Goal: Information Seeking & Learning: Learn about a topic

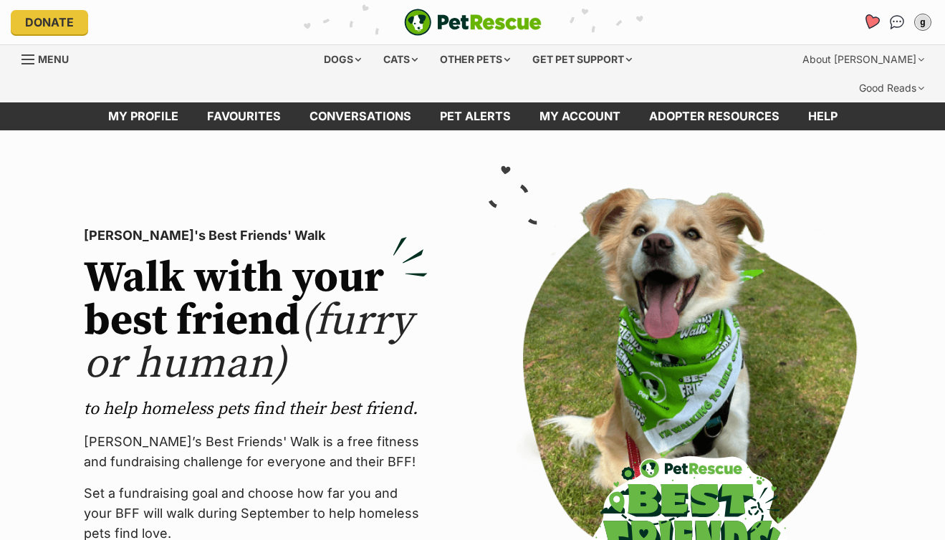
click at [867, 22] on icon "Favourites" at bounding box center [871, 22] width 17 height 16
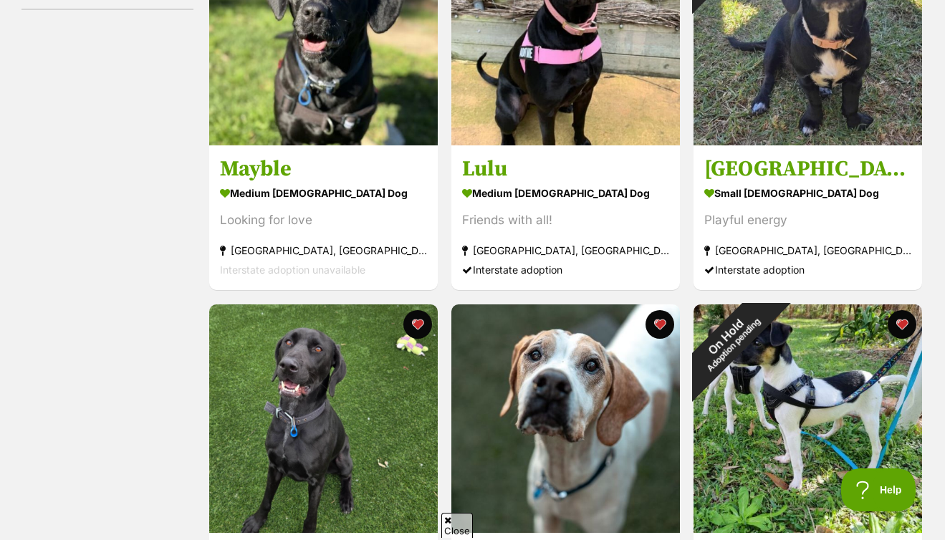
scroll to position [116, 0]
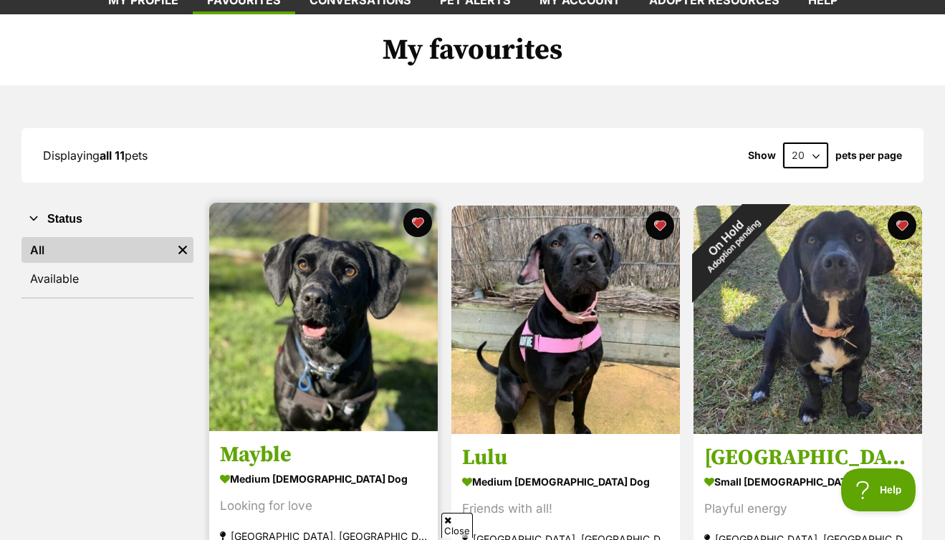
click at [320, 284] on img at bounding box center [323, 317] width 229 height 229
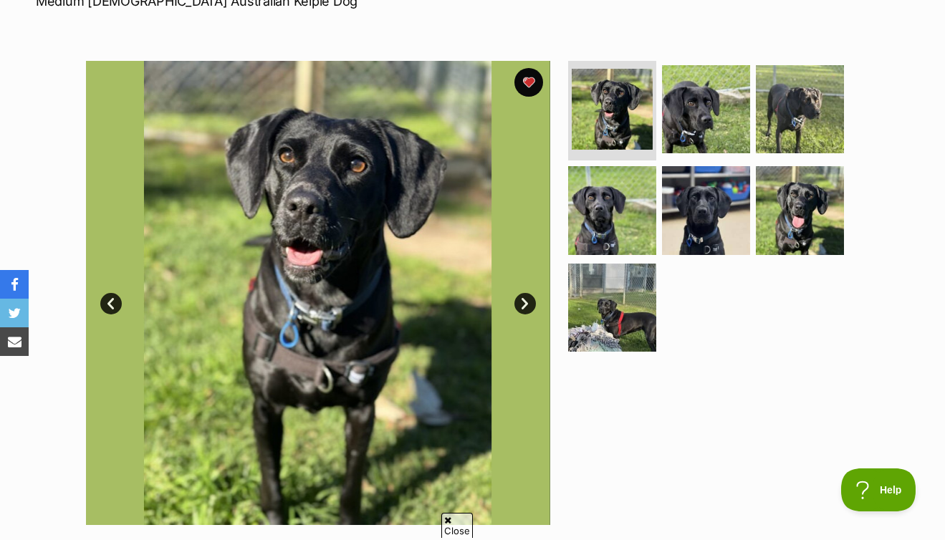
click at [521, 293] on link "Next" at bounding box center [526, 304] width 22 height 22
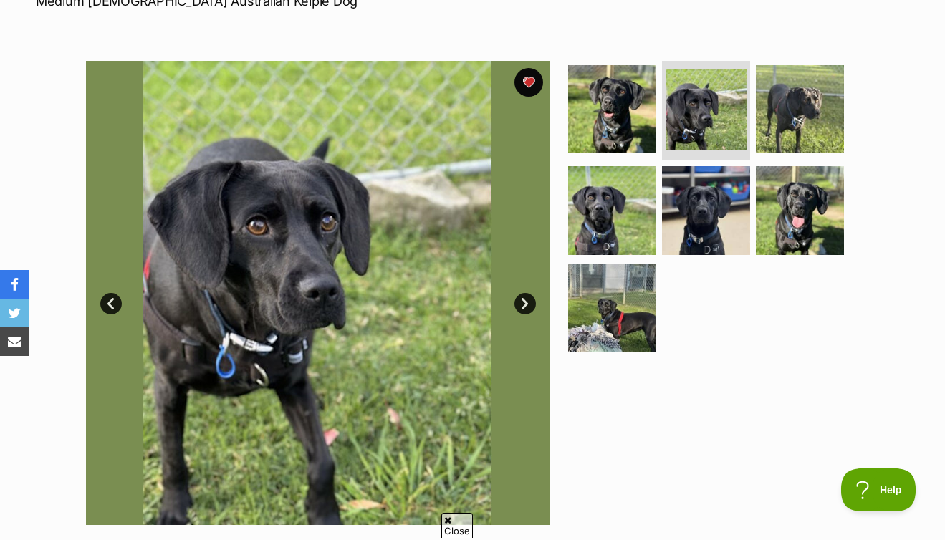
click at [521, 293] on link "Next" at bounding box center [526, 304] width 22 height 22
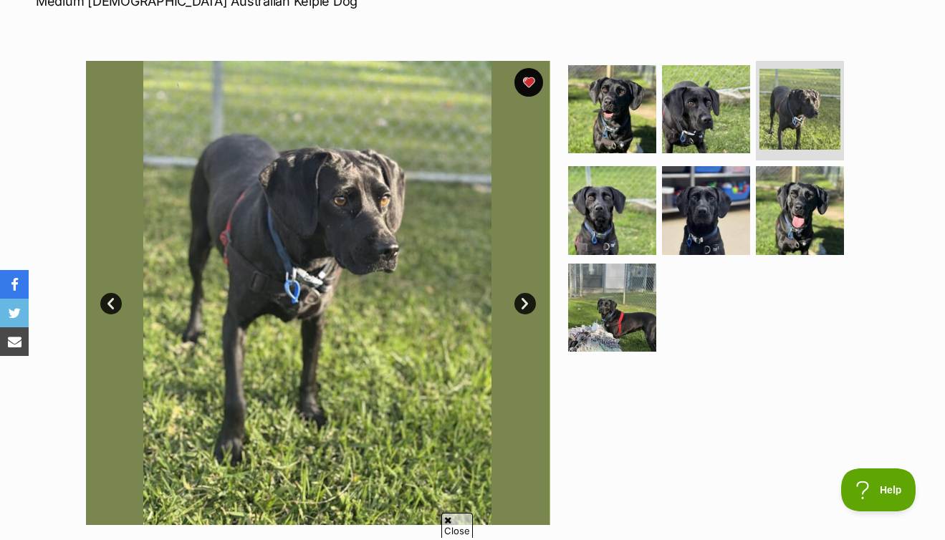
click at [521, 293] on link "Next" at bounding box center [526, 304] width 22 height 22
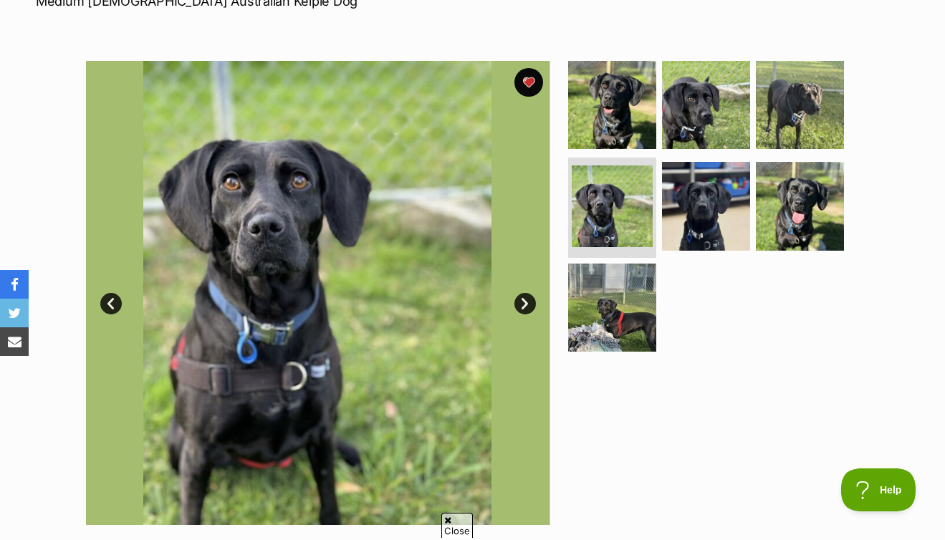
click at [521, 293] on link "Next" at bounding box center [526, 304] width 22 height 22
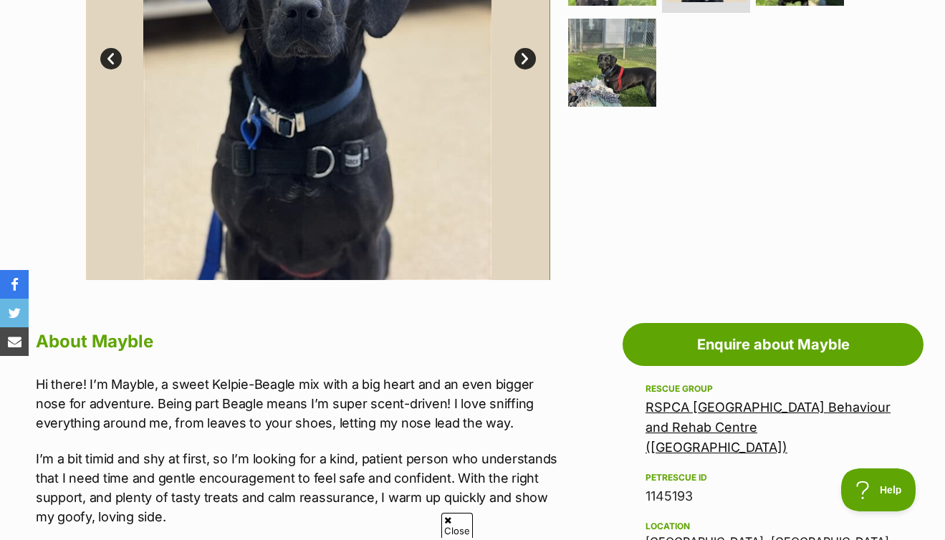
scroll to position [385, 0]
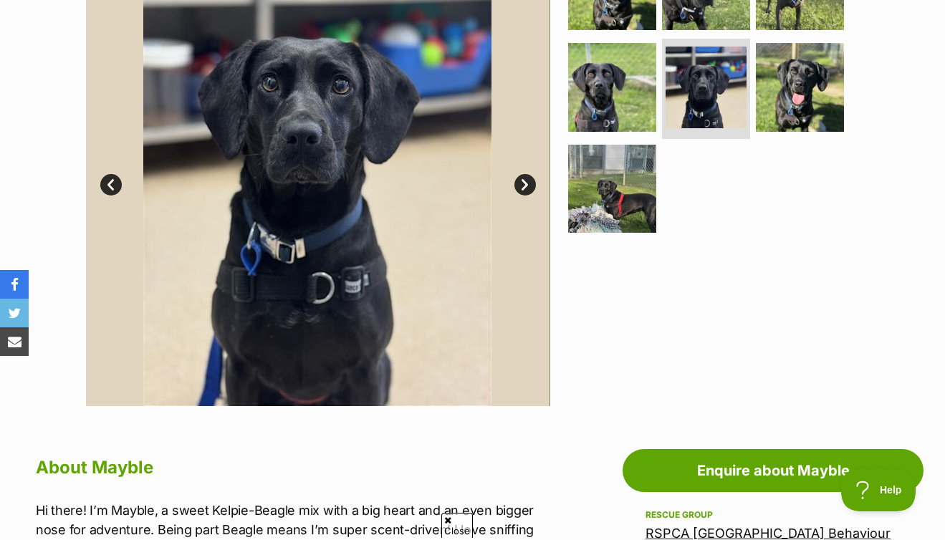
click at [518, 174] on link "Next" at bounding box center [526, 185] width 22 height 22
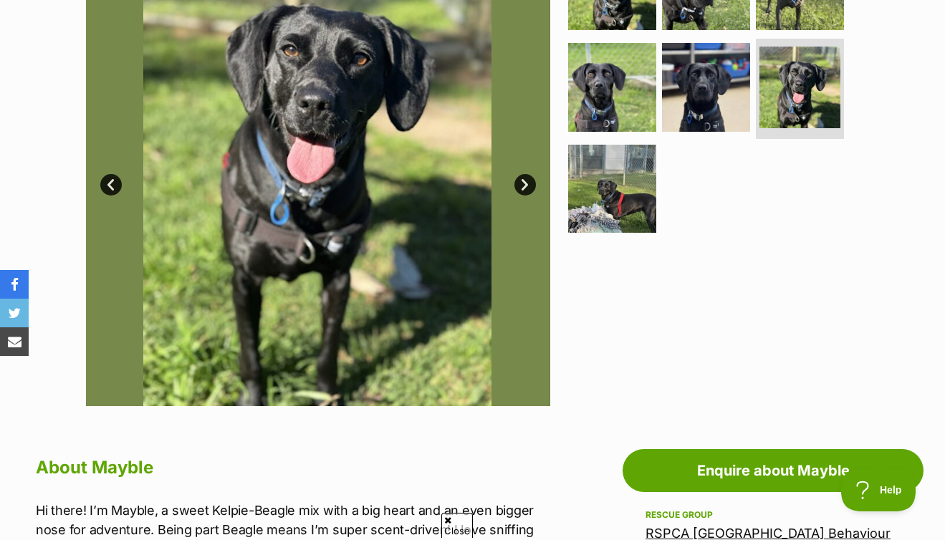
click at [518, 174] on link "Next" at bounding box center [526, 185] width 22 height 22
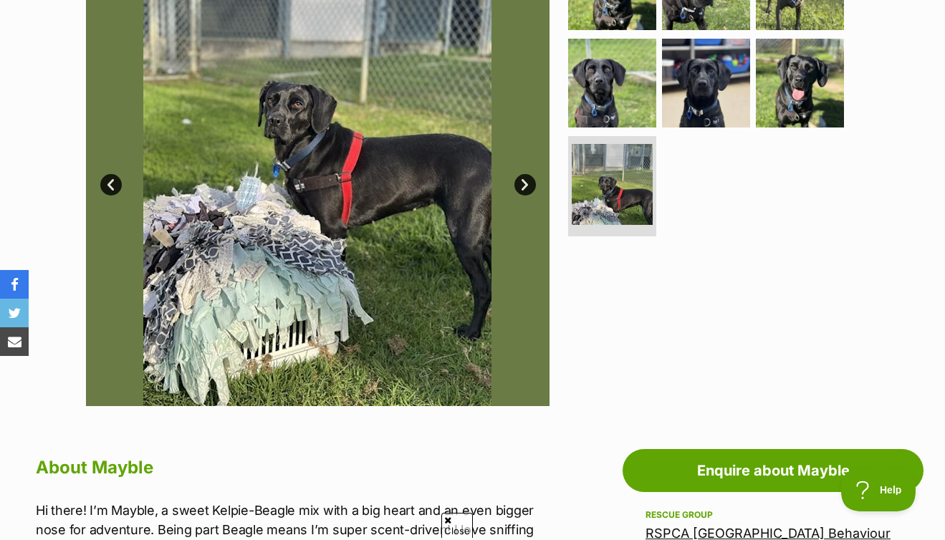
click at [518, 174] on link "Next" at bounding box center [526, 185] width 22 height 22
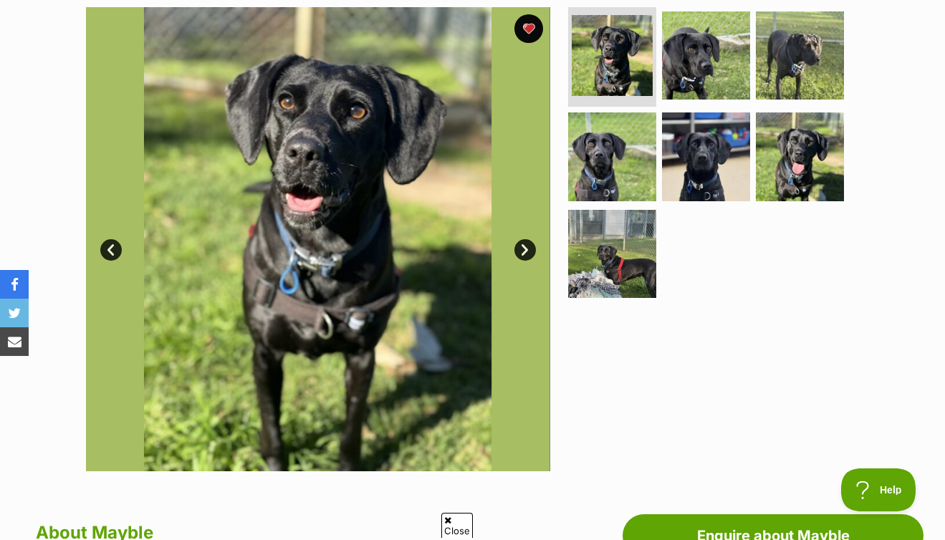
scroll to position [266, 0]
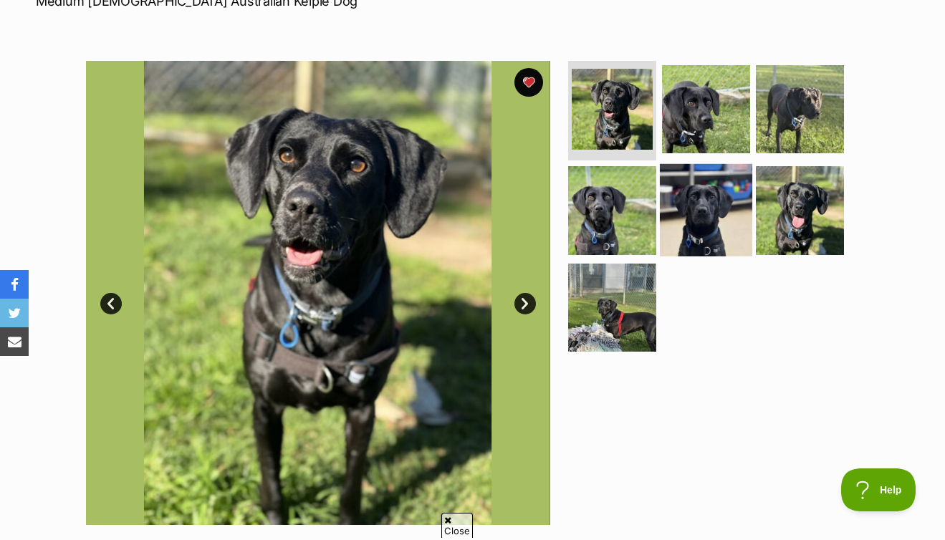
click at [700, 181] on img at bounding box center [706, 210] width 92 height 92
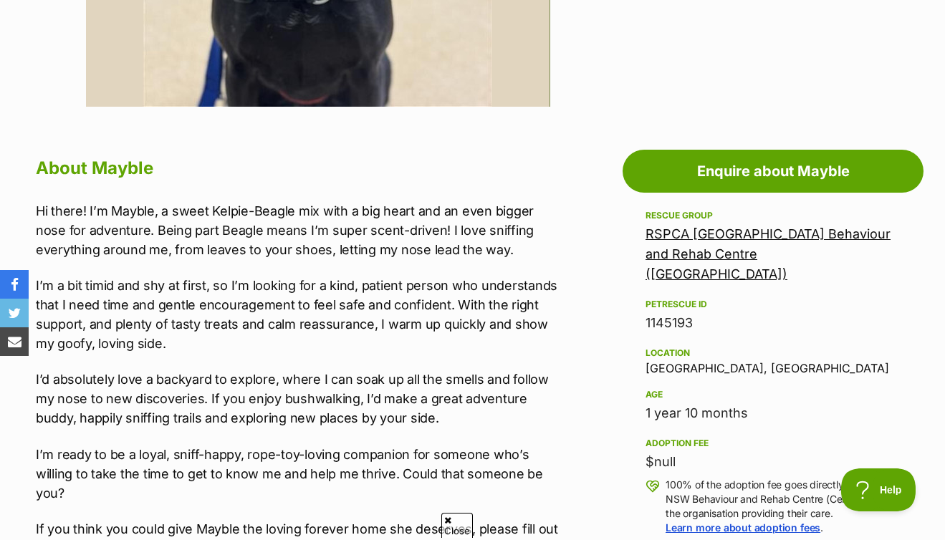
scroll to position [0, 0]
click at [669, 227] on link "RSPCA [GEOGRAPHIC_DATA] Behaviour and Rehab Centre ([GEOGRAPHIC_DATA])" at bounding box center [768, 254] width 245 height 55
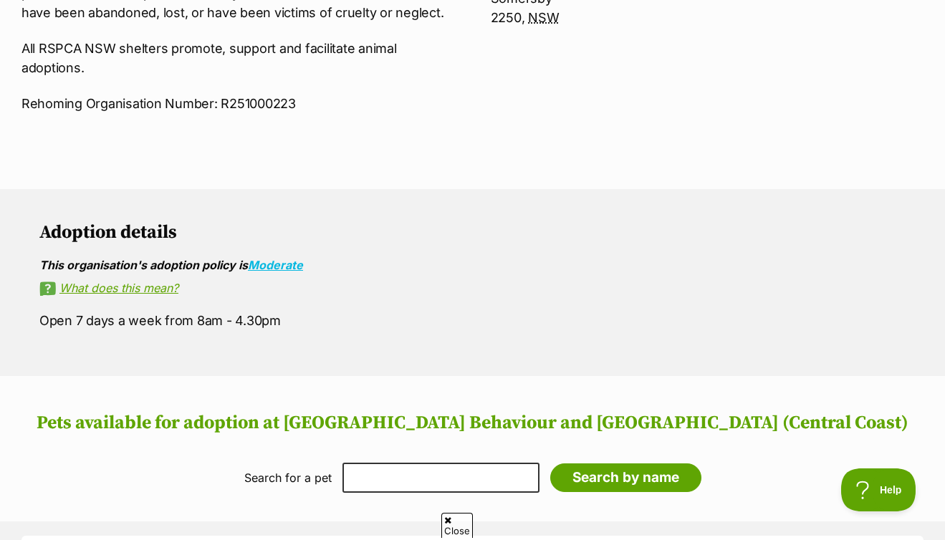
scroll to position [360, 0]
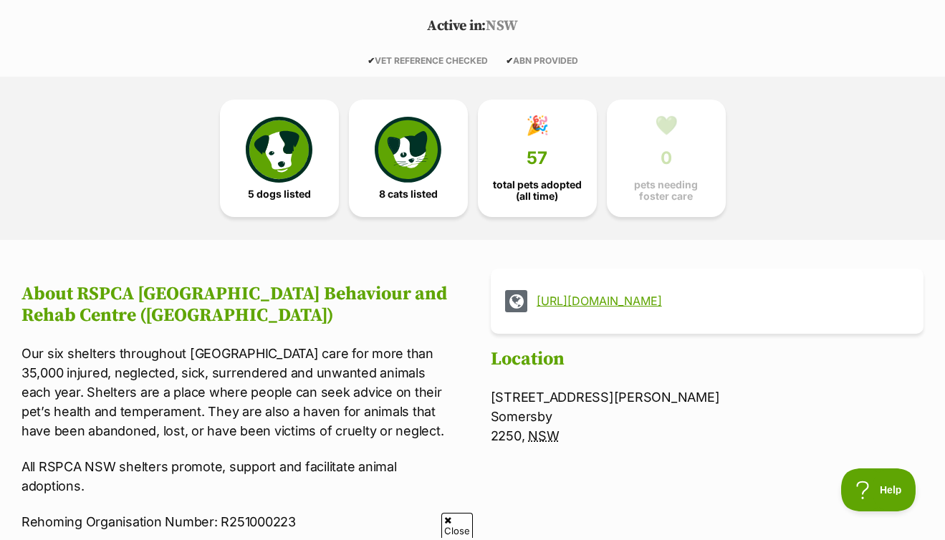
click at [570, 295] on link "https://www.rspcansw.org.au/" at bounding box center [720, 301] width 367 height 13
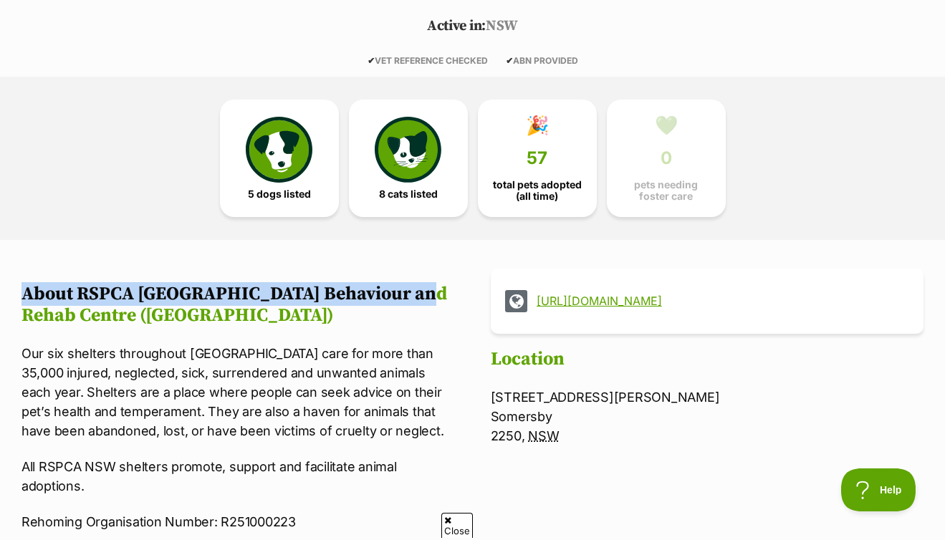
drag, startPoint x: 46, startPoint y: 233, endPoint x: 412, endPoint y: 231, distance: 366.3
click at [426, 284] on h2 "About RSPCA NSW Behaviour and Rehab Centre (Central Coast)" at bounding box center [238, 305] width 433 height 43
